Goal: Check status

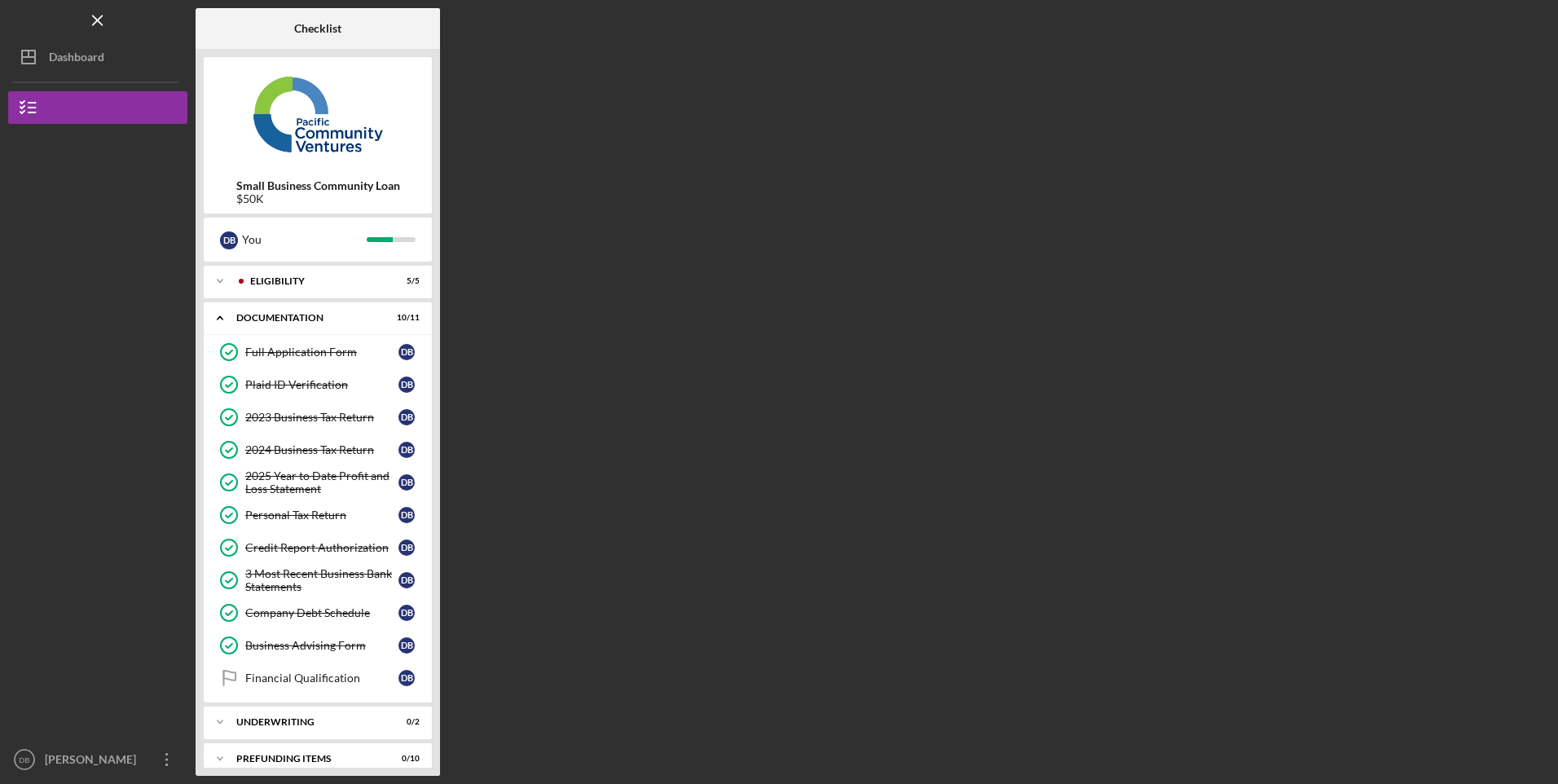
click at [290, 276] on div "Eligibility" at bounding box center [314, 281] width 129 height 10
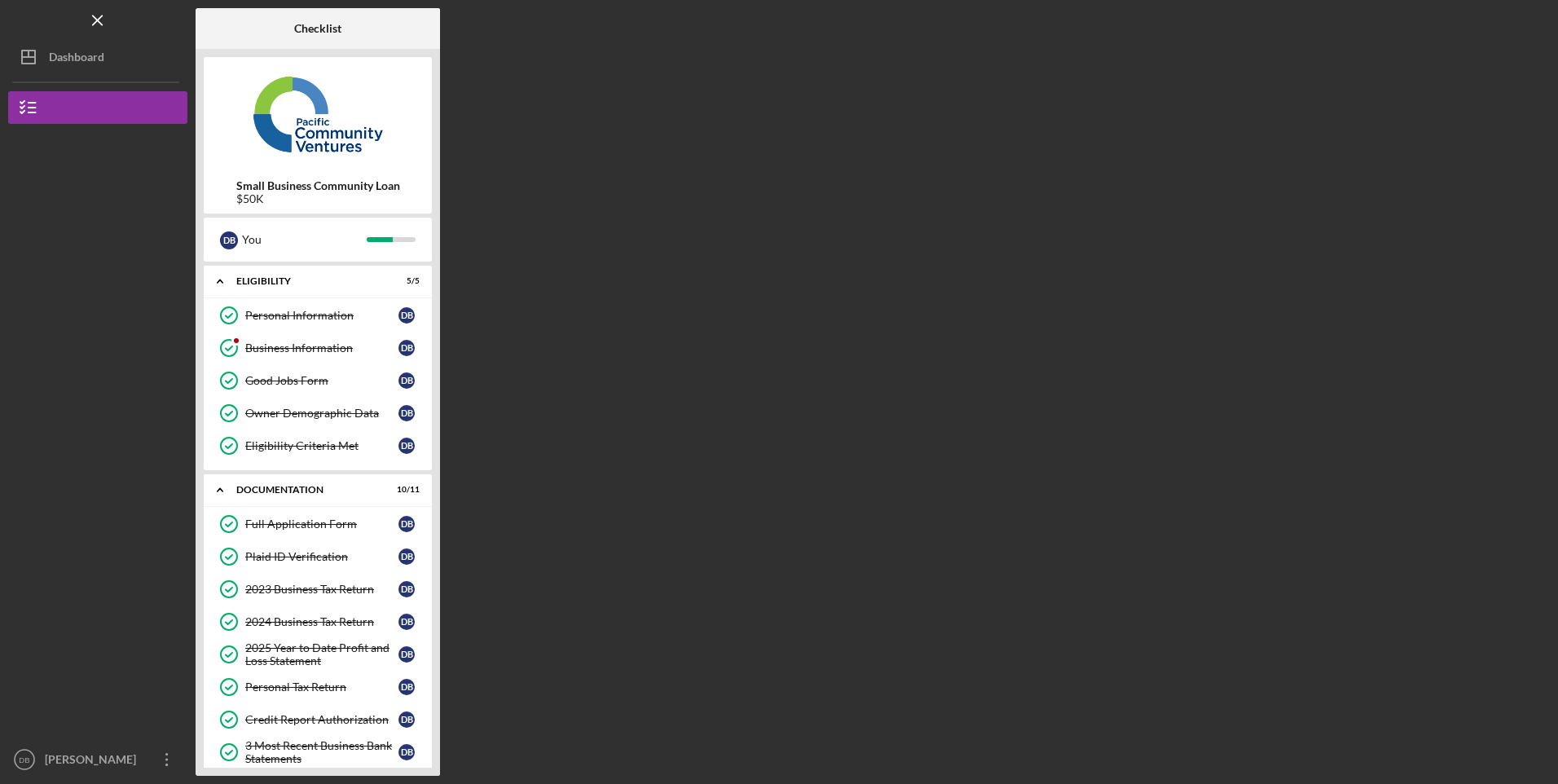
click at [270, 352] on div "Business Information" at bounding box center [322, 348] width 153 height 13
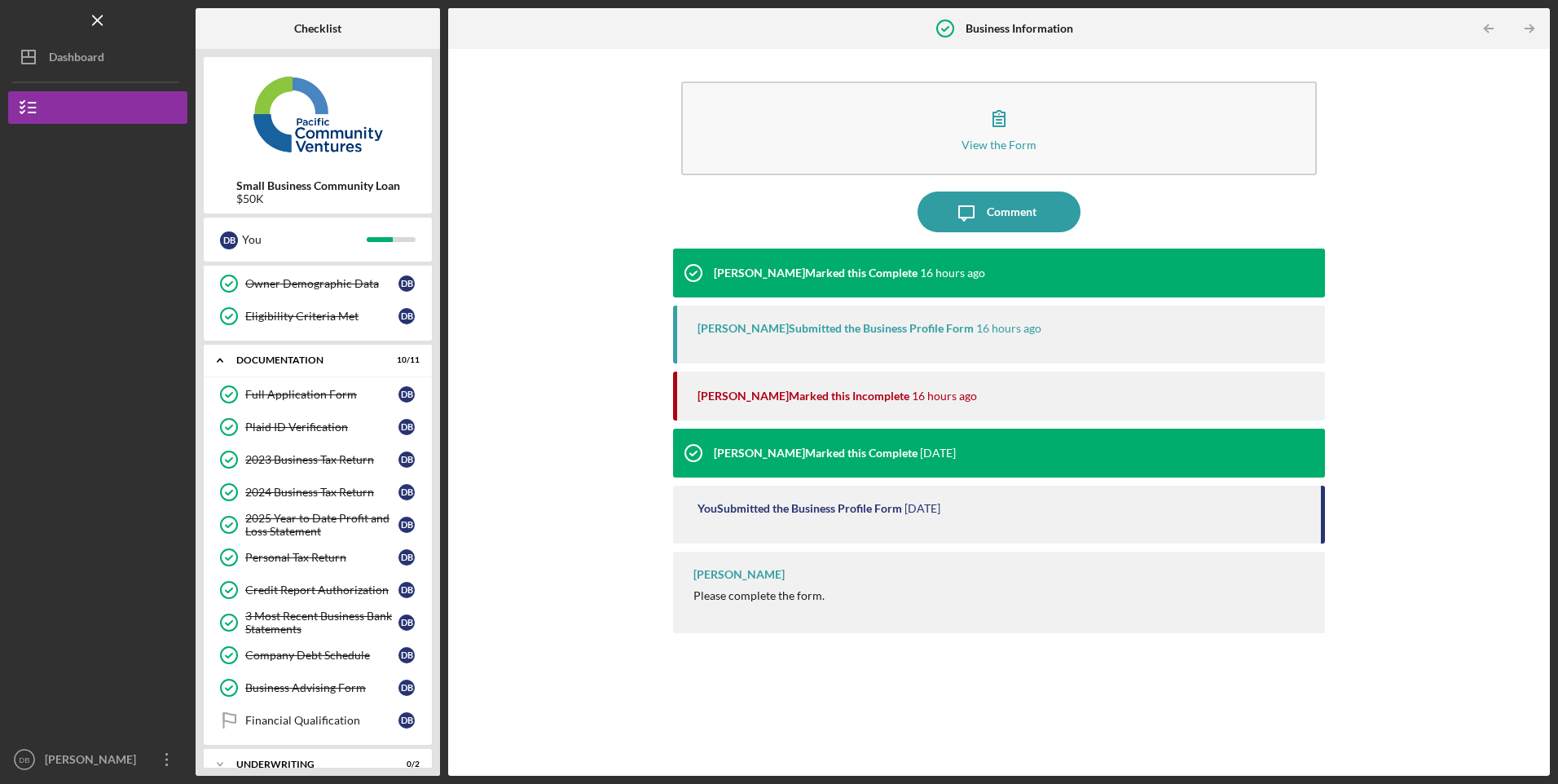
scroll to position [188, 0]
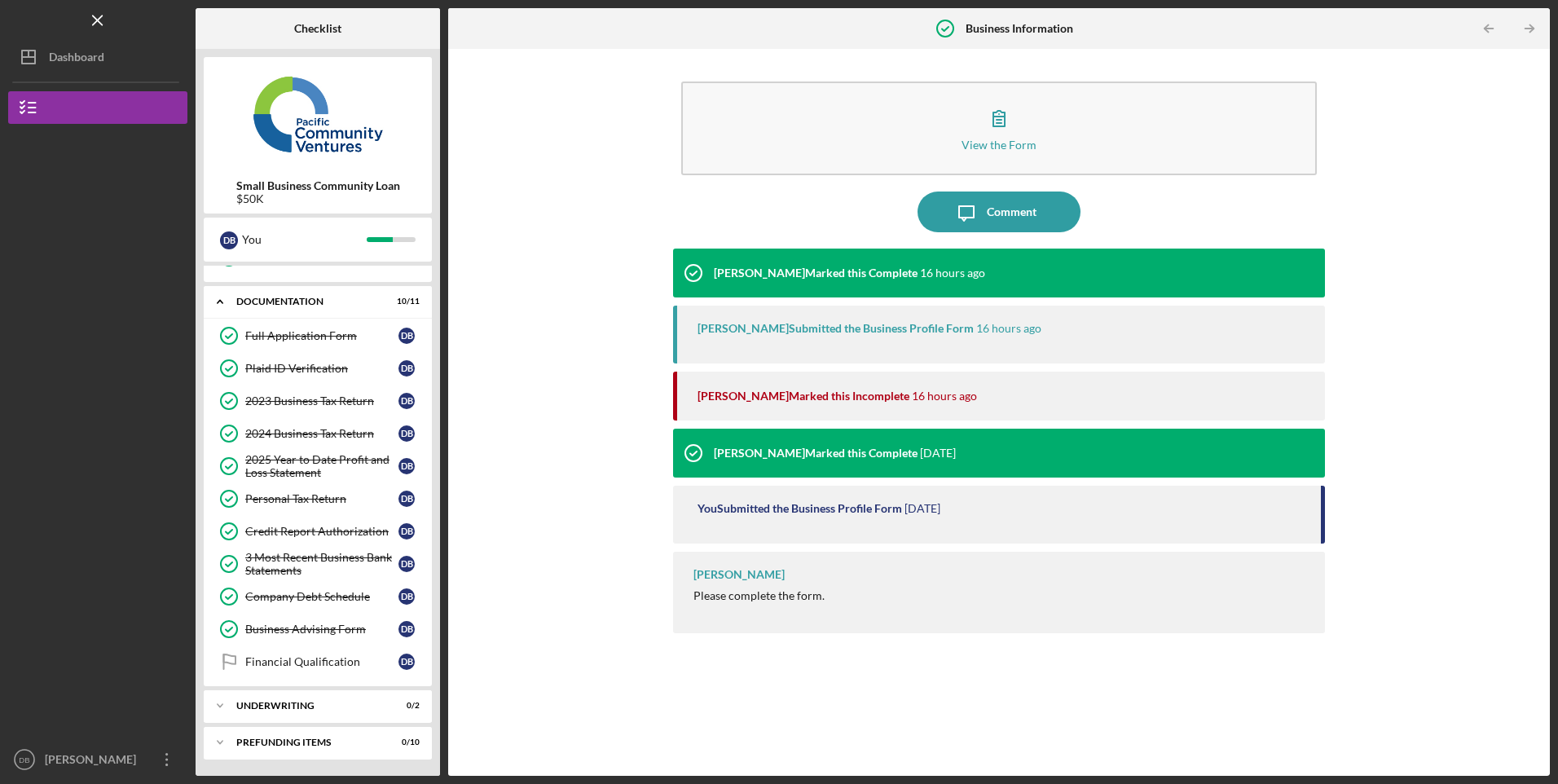
click at [281, 670] on link "Financial Qualification Financial Qualification D B" at bounding box center [318, 662] width 212 height 32
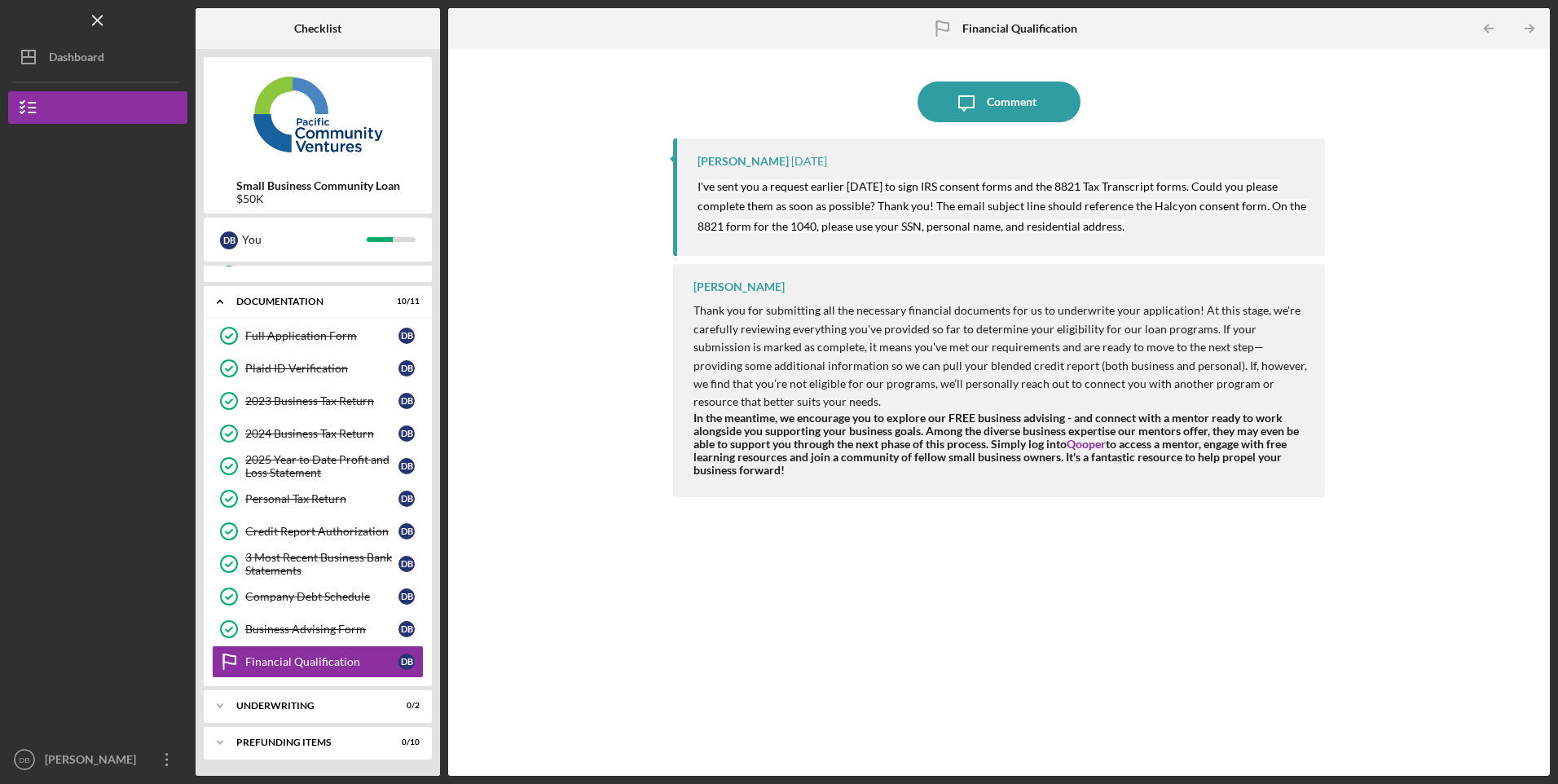
click at [271, 707] on div "Underwriting" at bounding box center [307, 706] width 142 height 10
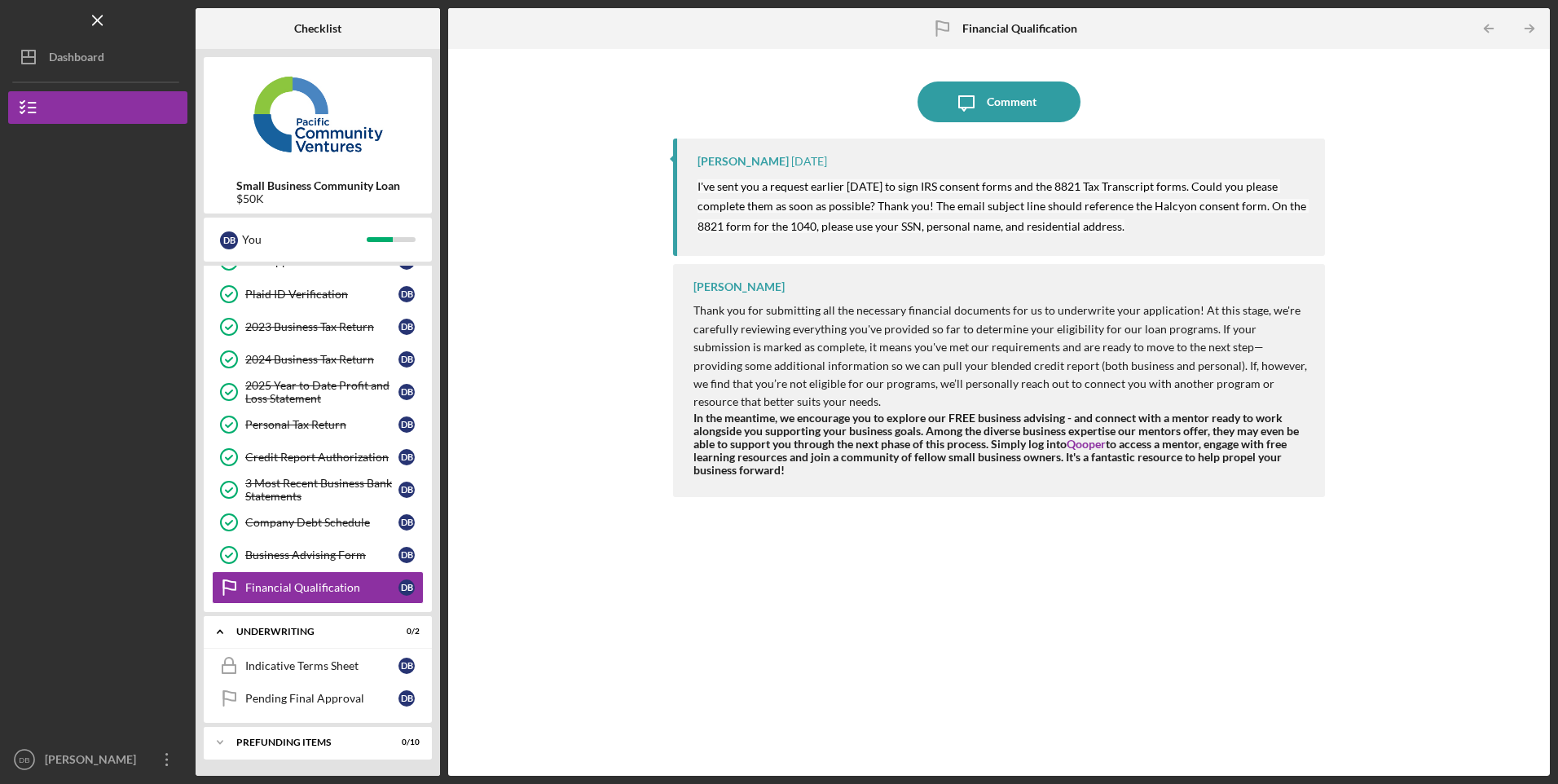
click at [285, 706] on link "Pending Final Approval Pending Final Approval D B" at bounding box center [318, 698] width 212 height 32
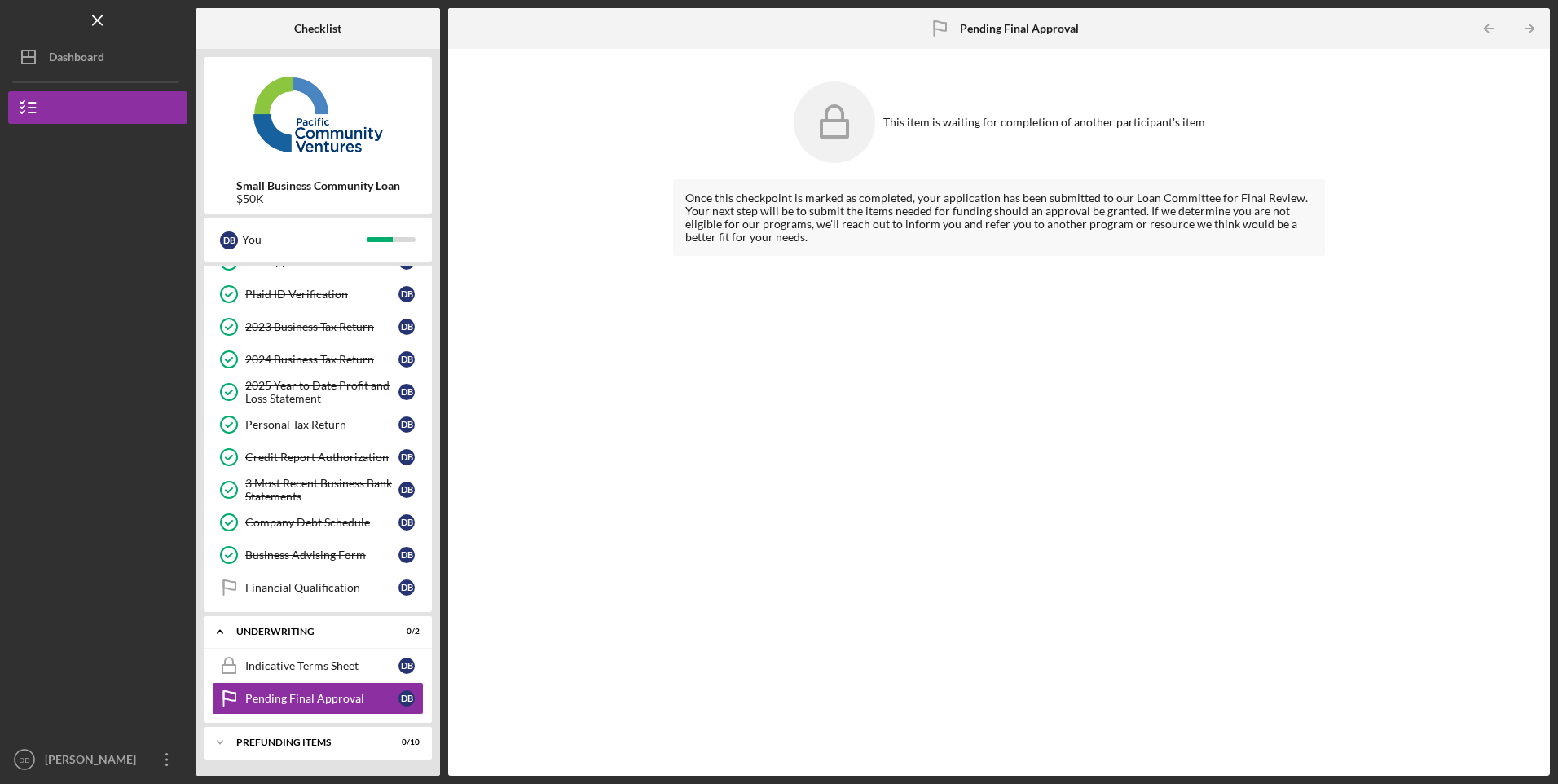
click at [276, 671] on div "Indicative Terms Sheet" at bounding box center [322, 666] width 153 height 13
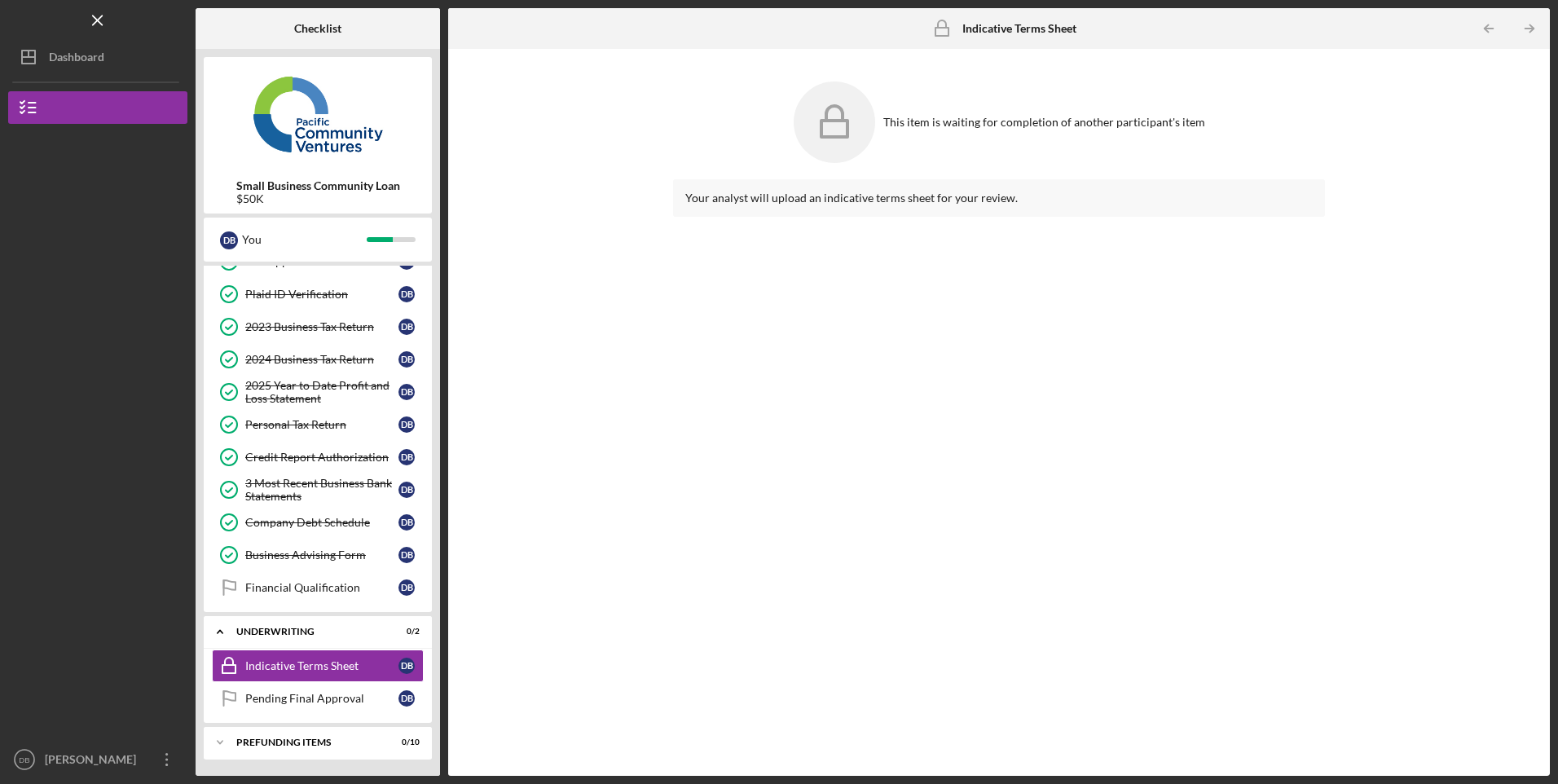
click at [282, 585] on div "Financial Qualification" at bounding box center [322, 587] width 153 height 13
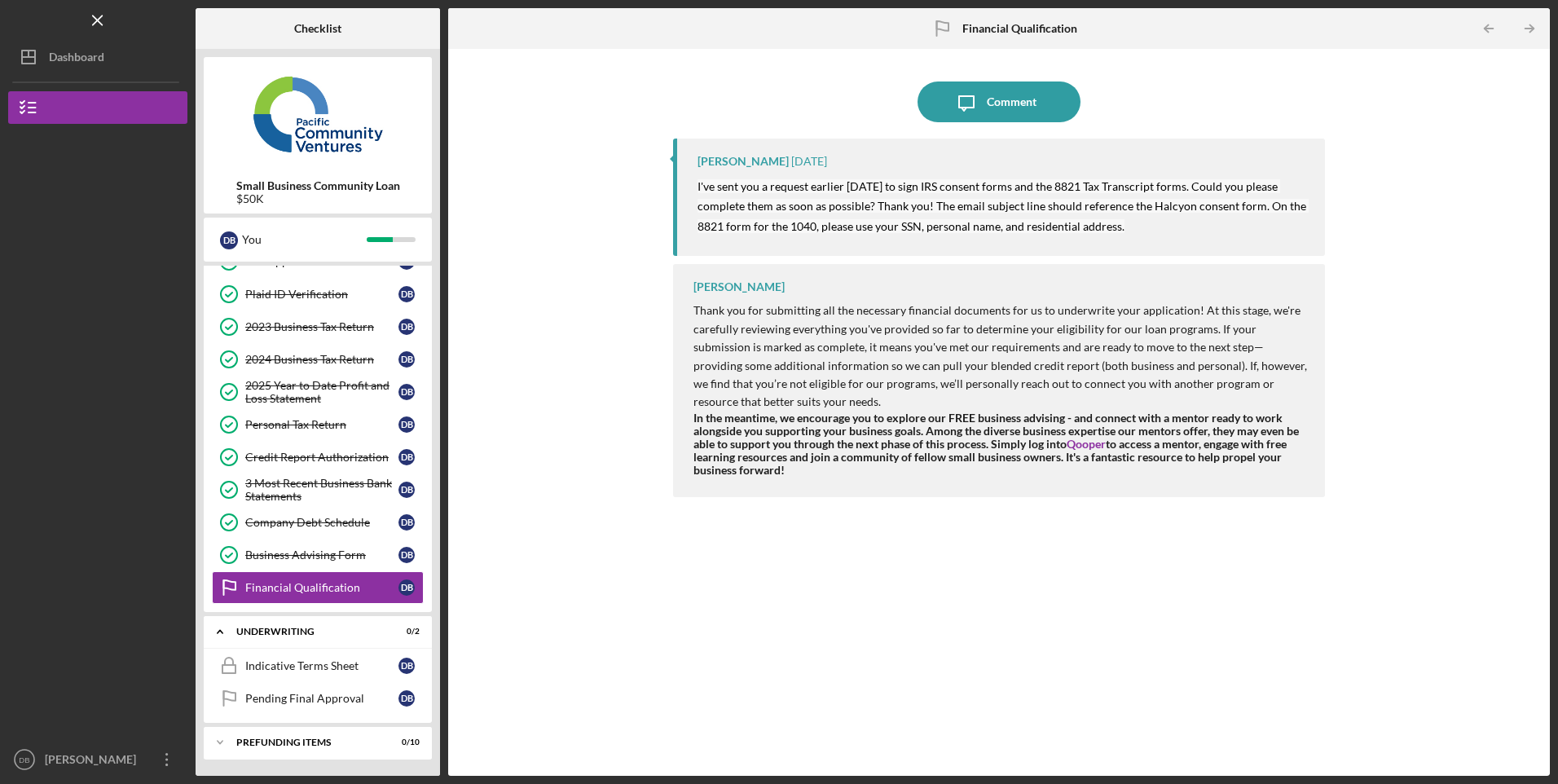
click at [47, 757] on div "[PERSON_NAME]" at bounding box center [94, 761] width 106 height 36
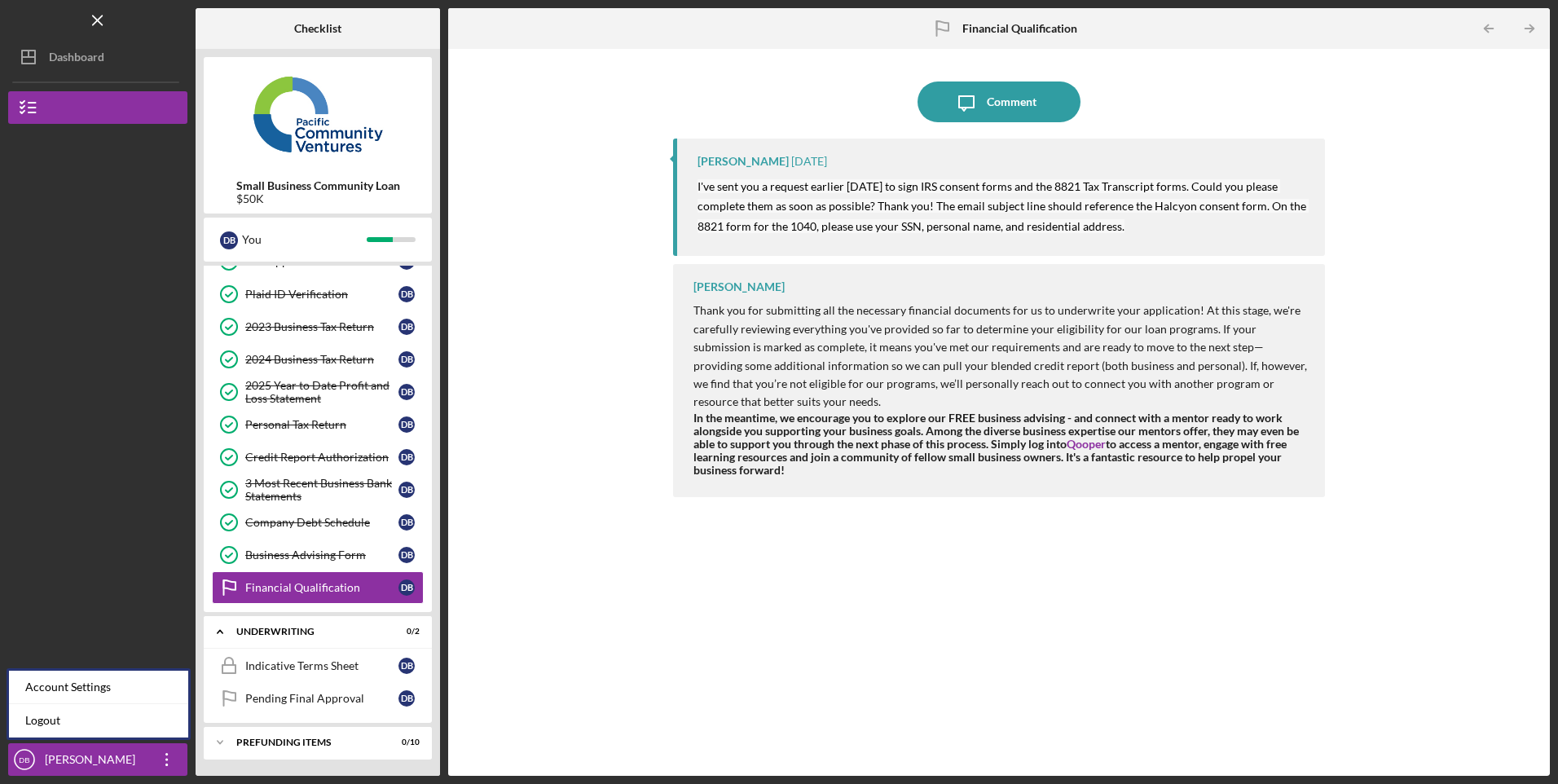
click at [48, 718] on link "Logout" at bounding box center [98, 720] width 180 height 33
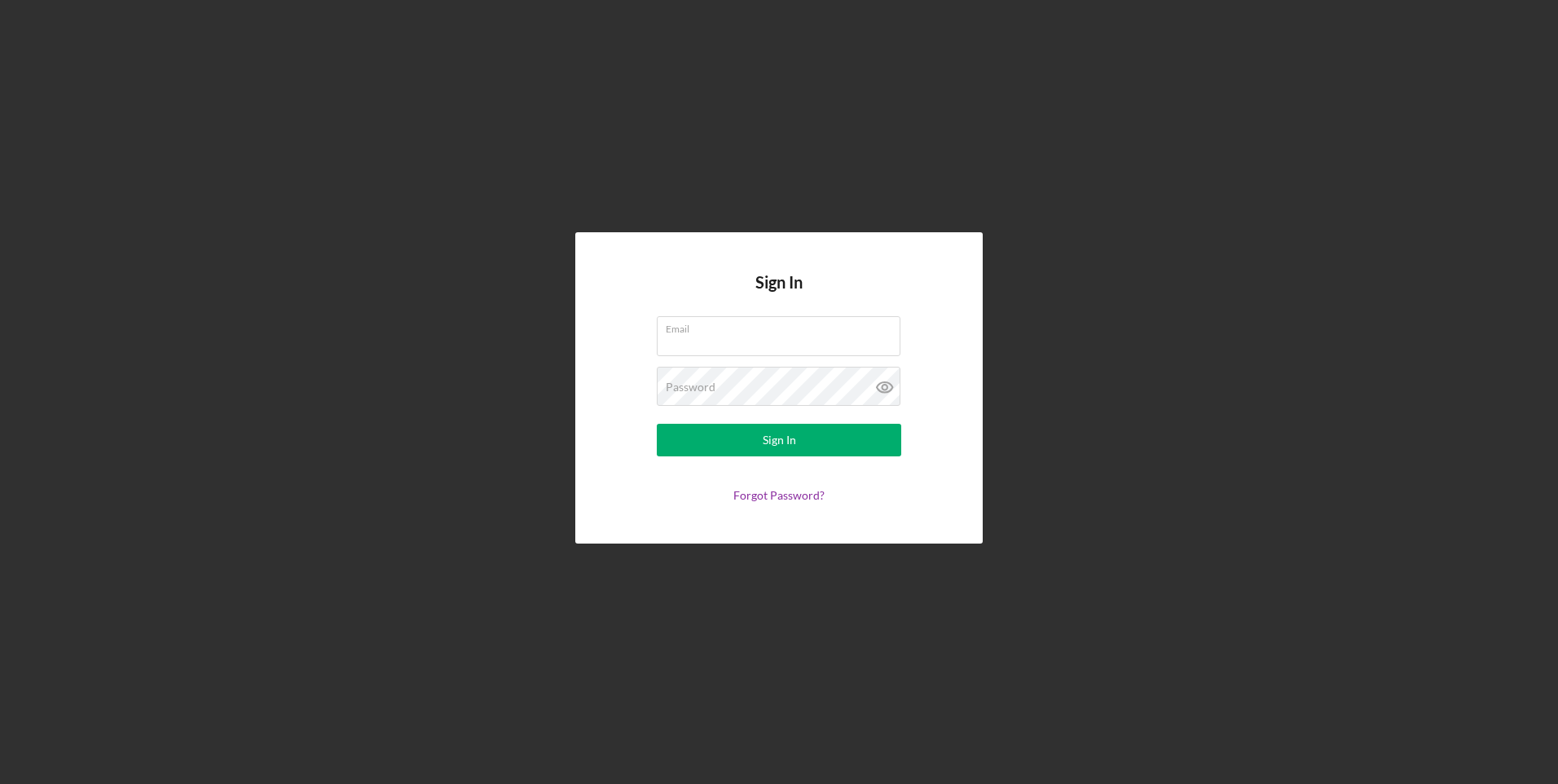
type input "[EMAIL_ADDRESS][DOMAIN_NAME]"
